Goal: Navigation & Orientation: Find specific page/section

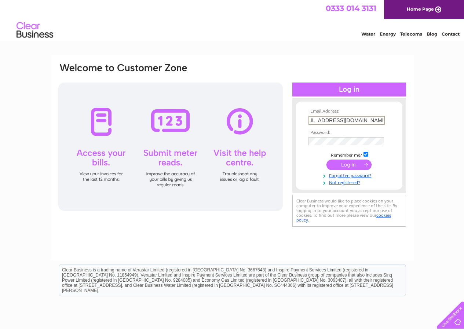
click at [341, 165] on input "submit" at bounding box center [348, 164] width 45 height 10
